Goal: Task Accomplishment & Management: Manage account settings

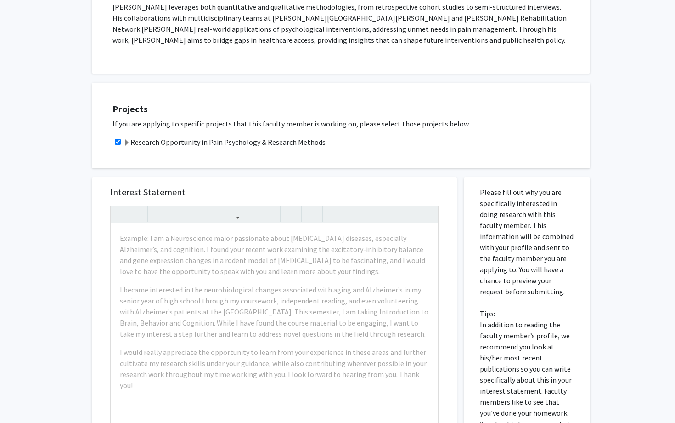
scroll to position [380, 0]
click at [288, 185] on h5 "Interest Statement" at bounding box center [274, 190] width 328 height 11
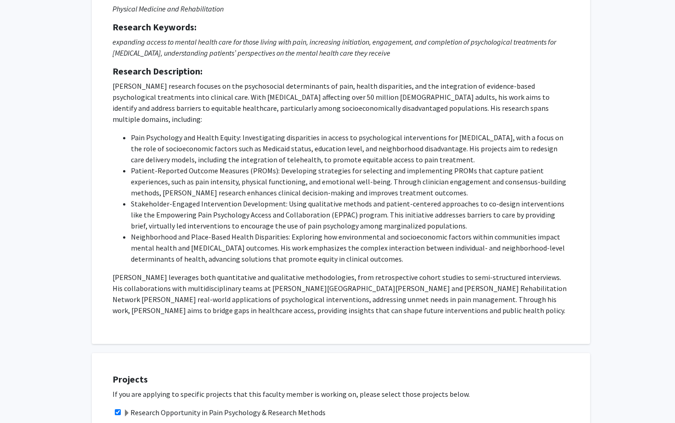
scroll to position [107, 0]
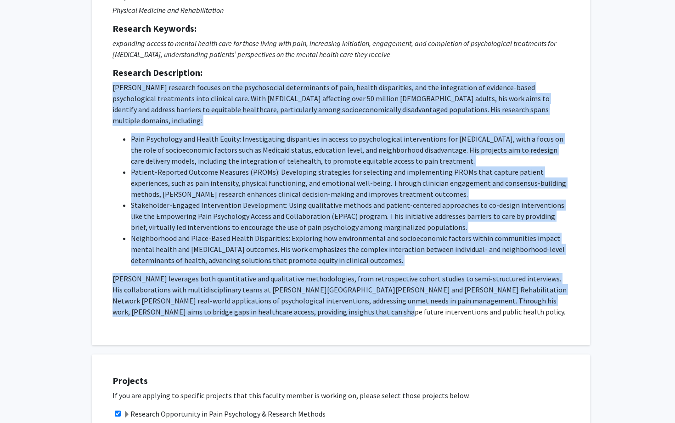
drag, startPoint x: 113, startPoint y: 89, endPoint x: 304, endPoint y: 305, distance: 287.7
click at [304, 305] on p "Dr. Fenan Rassu’s research focuses on the psychosocial determinants of pain, he…" at bounding box center [341, 199] width 457 height 235
copy p "Dr. Fenan Rassu’s research focuses on the psychosocial determinants of pain, he…"
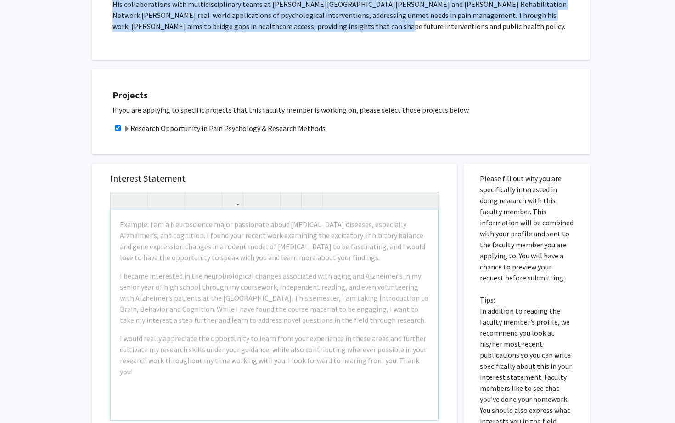
scroll to position [389, 0]
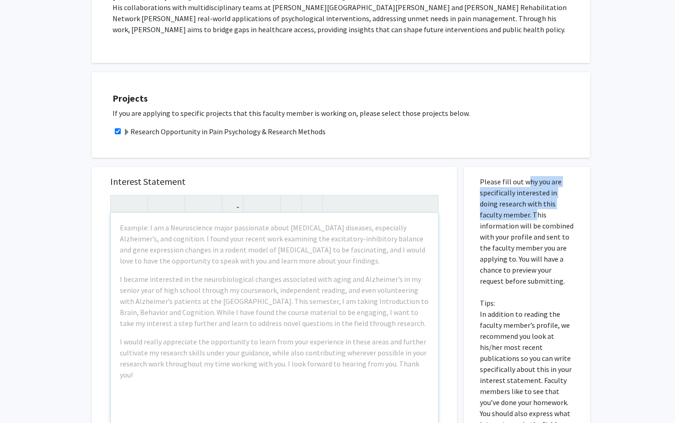
drag, startPoint x: 522, startPoint y: 170, endPoint x: 509, endPoint y: 200, distance: 32.7
click at [509, 200] on p "Please fill out why you are specifically interested in doing research with this…" at bounding box center [527, 314] width 94 height 276
copy p "why you are specifically interested in doing research with this faculty member."
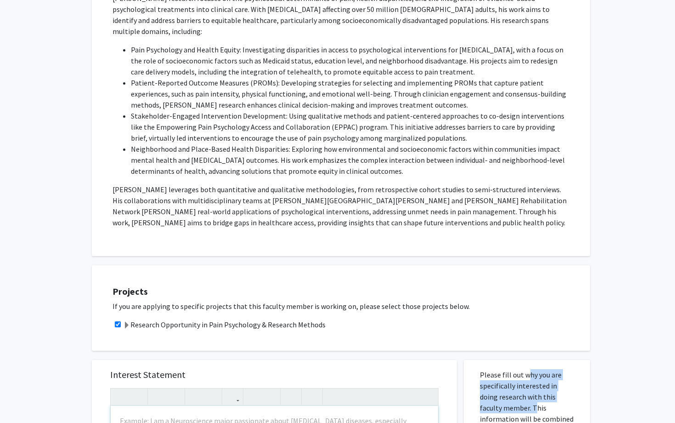
scroll to position [0, 0]
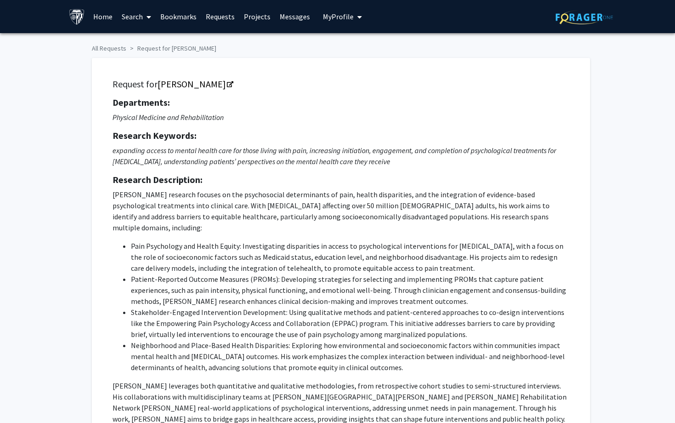
click at [336, 16] on span "My Profile" at bounding box center [338, 16] width 31 height 9
click at [361, 53] on span "View Profile" at bounding box center [380, 53] width 56 height 10
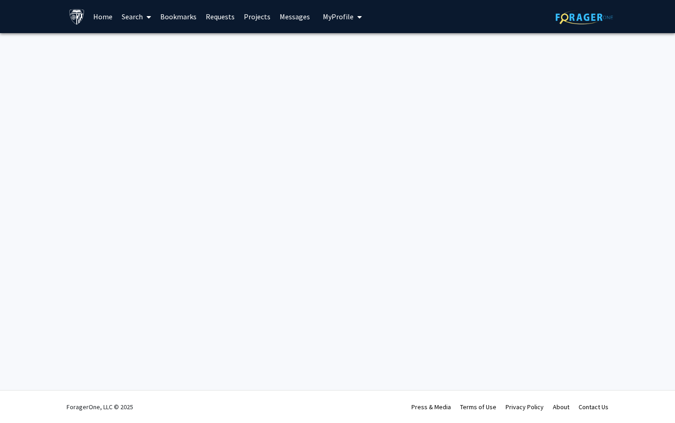
click at [335, 10] on button "My Profile" at bounding box center [342, 16] width 45 height 33
click at [353, 52] on span "View Profile" at bounding box center [380, 53] width 56 height 10
click at [346, 15] on span "My Profile" at bounding box center [338, 16] width 31 height 9
click at [357, 73] on link "Account Settings" at bounding box center [370, 71] width 83 height 11
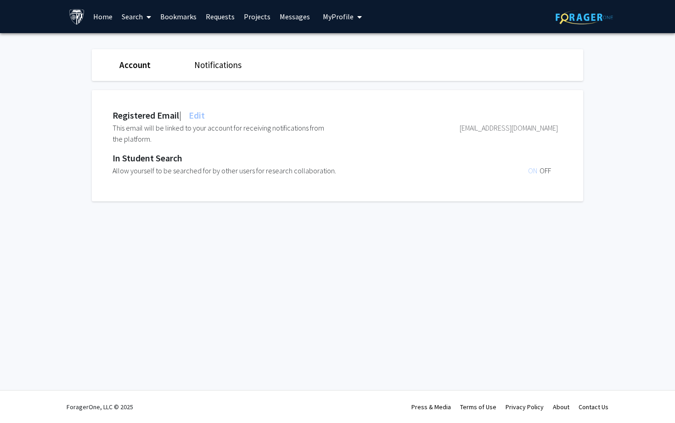
click at [198, 113] on span "Edit" at bounding box center [196, 114] width 18 height 11
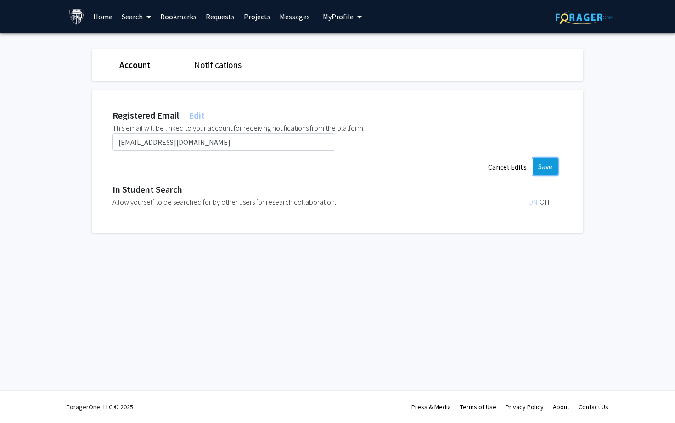
click at [540, 163] on button "Save" at bounding box center [545, 166] width 25 height 17
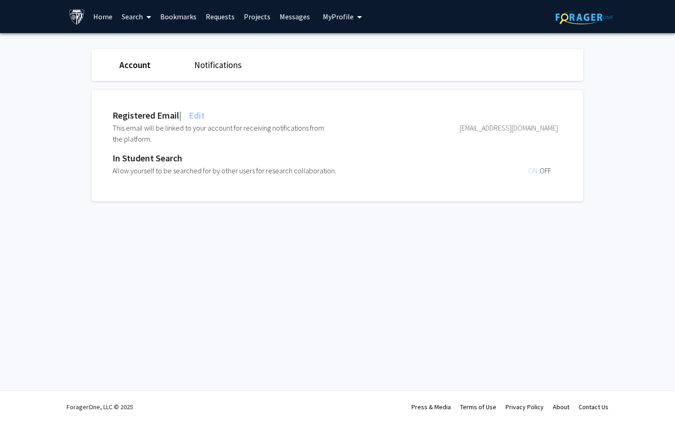
click at [75, 21] on img at bounding box center [77, 17] width 16 height 16
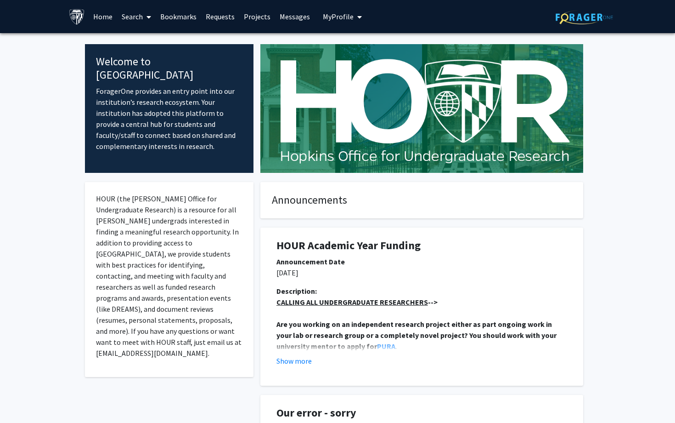
click at [332, 14] on span "My Profile" at bounding box center [338, 16] width 31 height 9
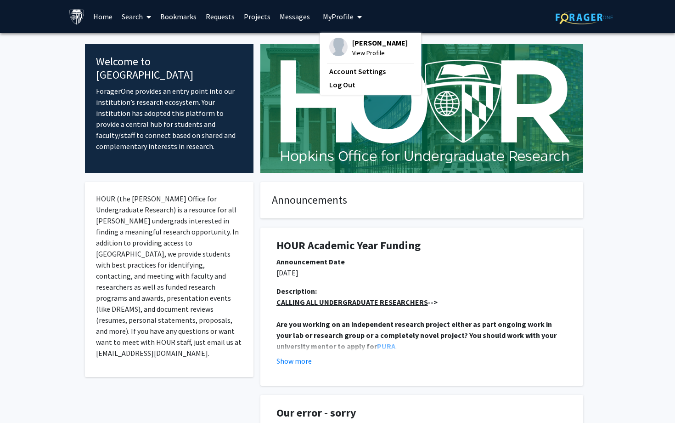
click at [356, 50] on span "View Profile" at bounding box center [380, 53] width 56 height 10
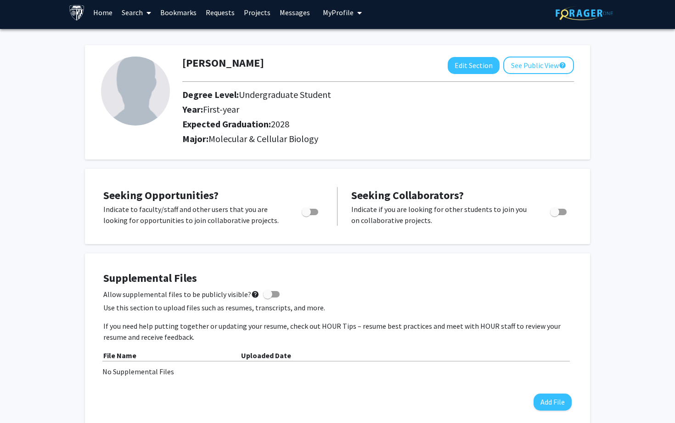
scroll to position [5, 0]
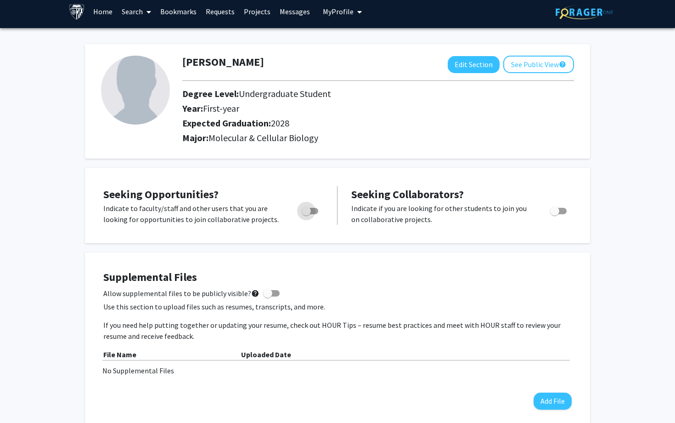
click at [305, 208] on span "Toggle" at bounding box center [306, 210] width 9 height 9
click at [306, 214] on input "Are you actively seeking opportunities?" at bounding box center [306, 214] width 0 height 0
checkbox input "true"
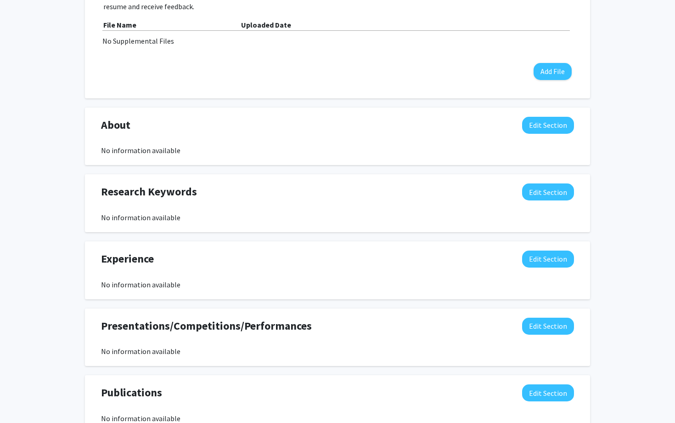
scroll to position [318, 0]
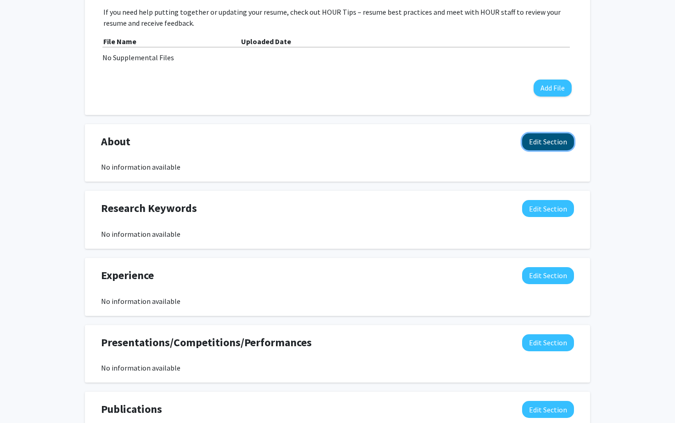
click at [557, 143] on button "Edit Section" at bounding box center [548, 141] width 52 height 17
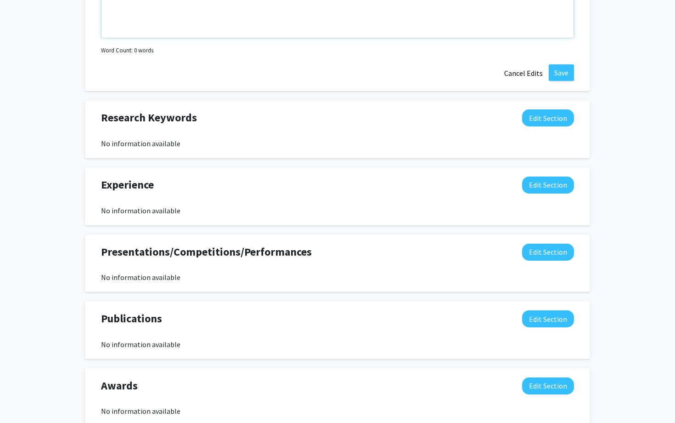
scroll to position [608, 0]
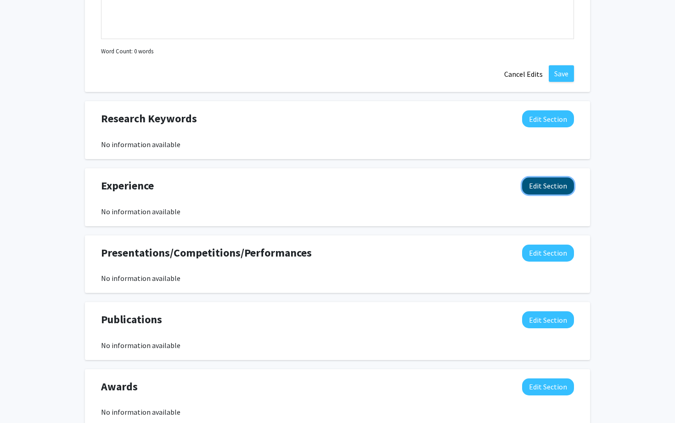
click at [547, 188] on button "Edit Section" at bounding box center [548, 185] width 52 height 17
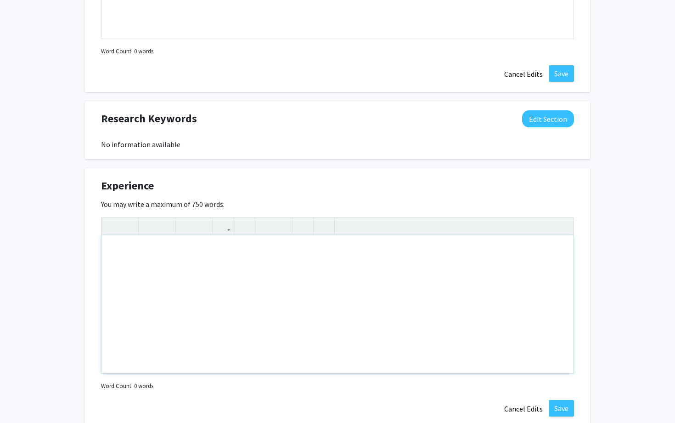
click at [404, 255] on div "Note to users with screen readers: Please deactivate our accessibility plugin f…" at bounding box center [338, 304] width 472 height 138
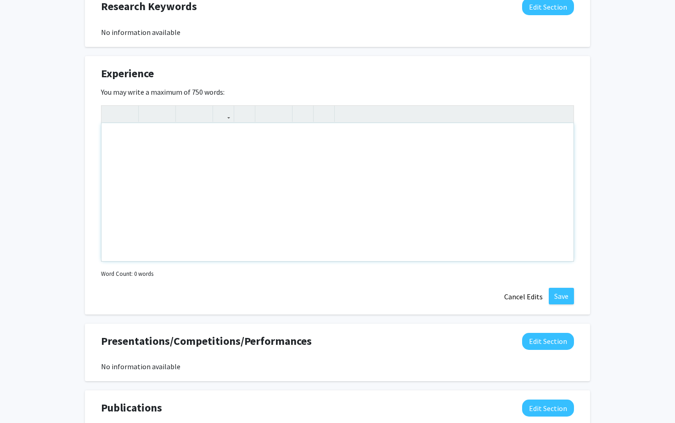
scroll to position [713, 0]
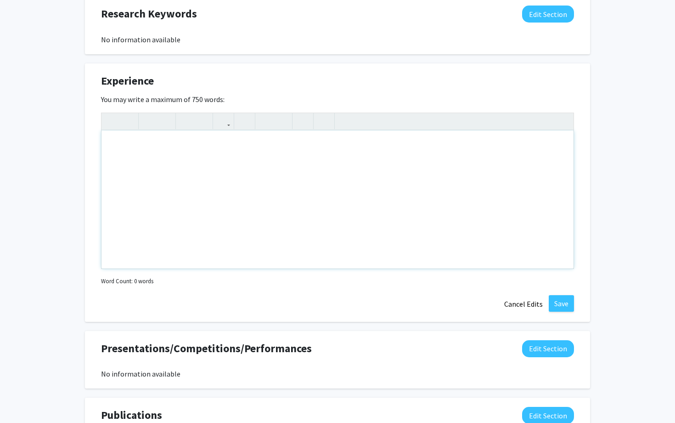
paste div "Note to users with screen readers: Please deactivate our accessibility plugin f…"
type textarea "<p>As the Founder of College Bound, a nonprofit initiative I launched in May 20…"
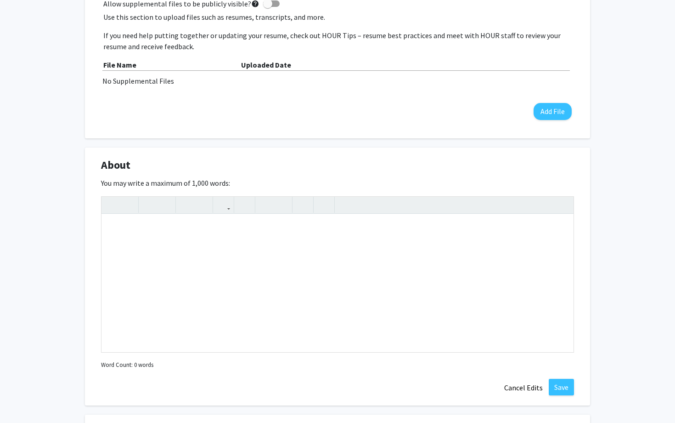
scroll to position [294, 0]
click at [360, 237] on div "Note to users with screen readers: Please deactivate our accessibility plugin f…" at bounding box center [338, 284] width 472 height 138
paste div "Note to users with screen readers: Please deactivate our accessibility plugin f…"
type textarea "<p>I am a second-year Molecular and Cellular Biology student at Johns Hopkins U…"
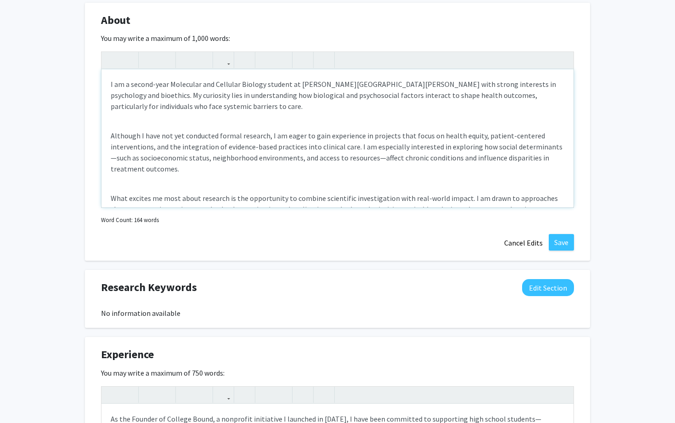
scroll to position [470, 0]
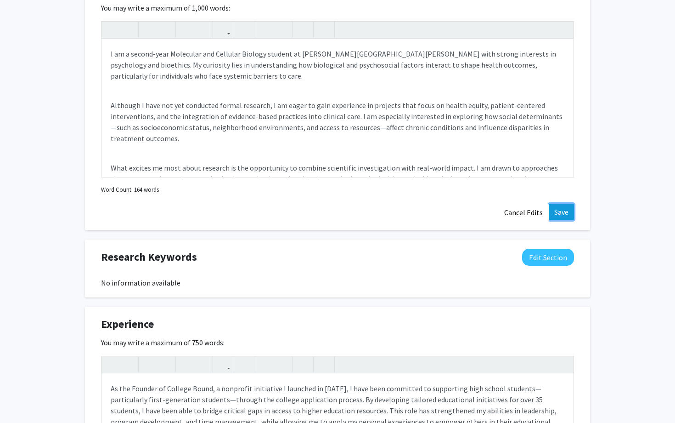
click at [566, 216] on button "Save" at bounding box center [561, 212] width 25 height 17
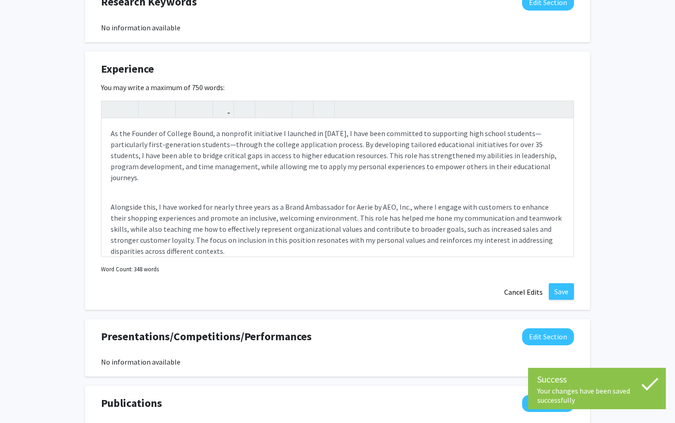
scroll to position [664, 0]
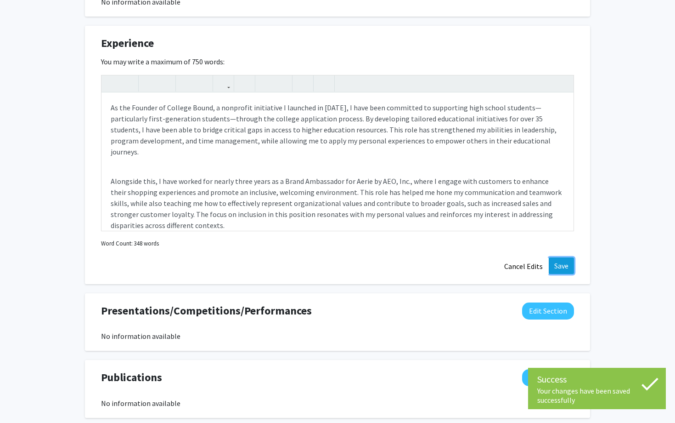
click at [561, 268] on button "Save" at bounding box center [561, 265] width 25 height 17
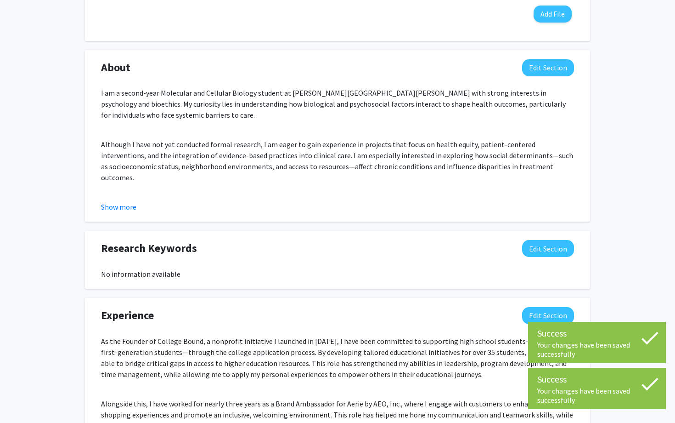
scroll to position [391, 0]
